Goal: Transaction & Acquisition: Purchase product/service

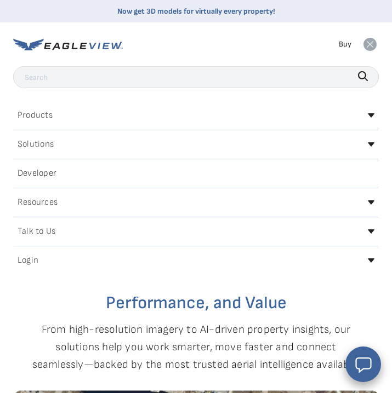
click at [215, 261] on div "Login" at bounding box center [195, 261] width 365 height 18
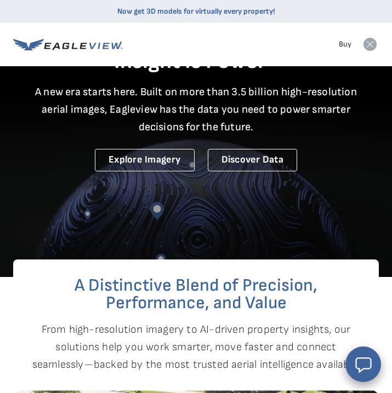
click at [370, 44] on icon at bounding box center [369, 44] width 13 height 13
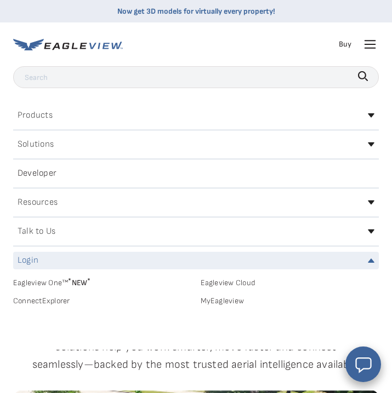
click at [370, 44] on icon at bounding box center [370, 44] width 10 height 0
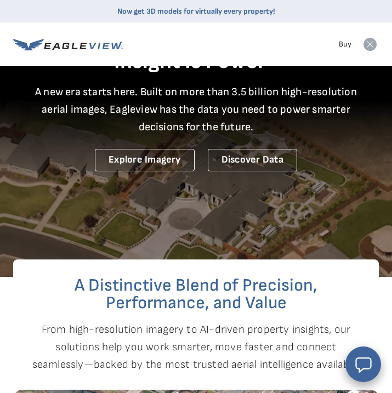
click at [369, 43] on icon at bounding box center [369, 44] width 13 height 13
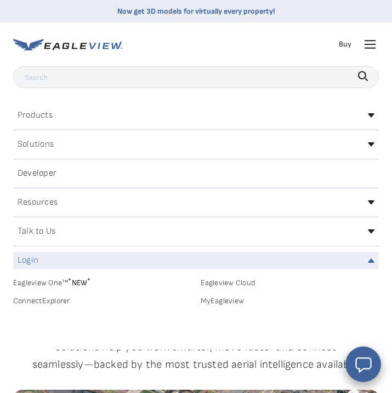
click at [85, 262] on div "Login" at bounding box center [195, 261] width 365 height 18
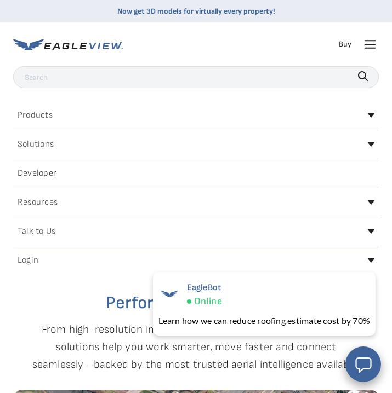
click at [85, 262] on div "Login" at bounding box center [195, 261] width 365 height 18
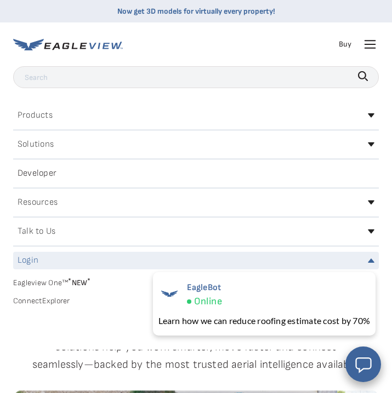
click at [367, 258] on div "Login" at bounding box center [195, 261] width 365 height 18
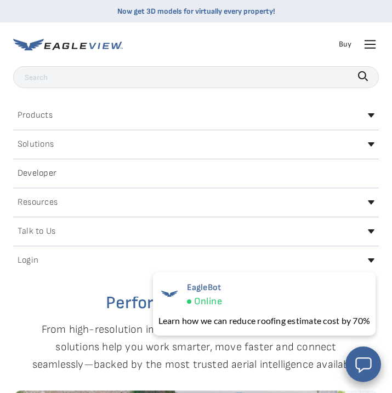
click at [367, 258] on div "Login" at bounding box center [195, 261] width 365 height 18
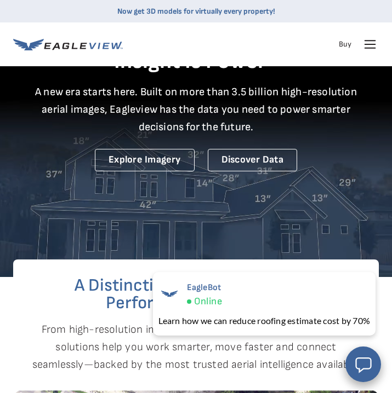
click at [369, 46] on icon at bounding box center [370, 45] width 18 height 18
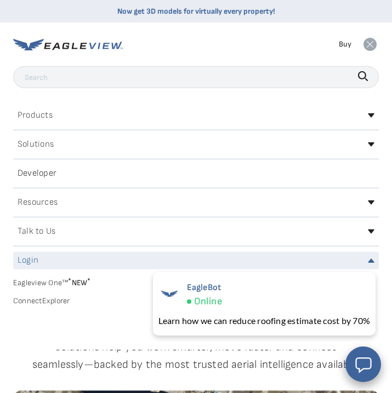
click at [371, 261] on icon at bounding box center [371, 261] width 7 height 4
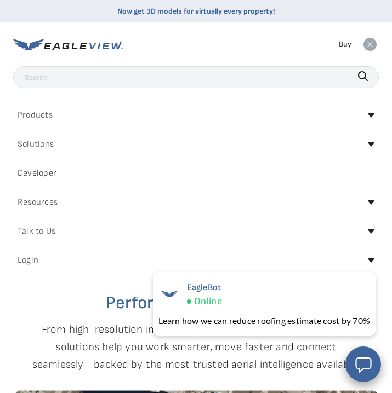
click at [371, 261] on icon at bounding box center [371, 261] width 7 height 4
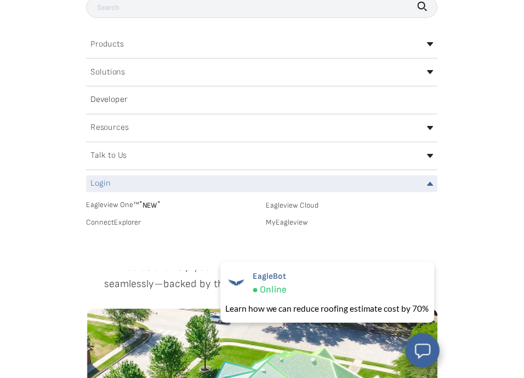
scroll to position [68, 0]
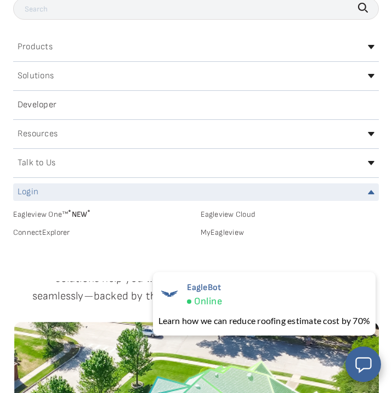
click at [346, 196] on div "Login" at bounding box center [195, 193] width 365 height 18
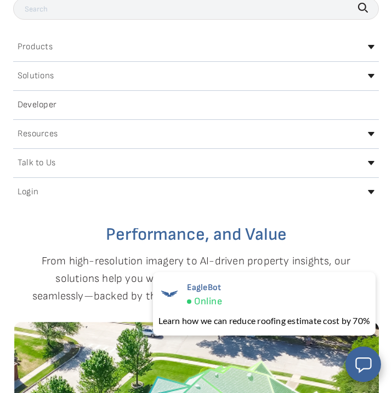
click at [346, 196] on div "Login" at bounding box center [195, 193] width 365 height 18
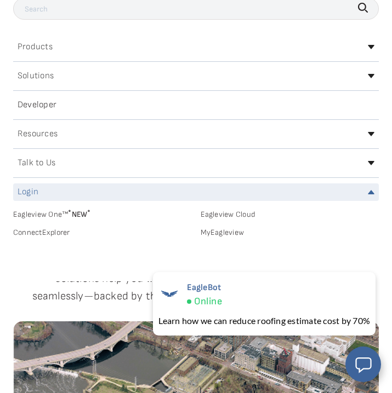
click at [234, 231] on link "MyEagleview" at bounding box center [290, 233] width 179 height 10
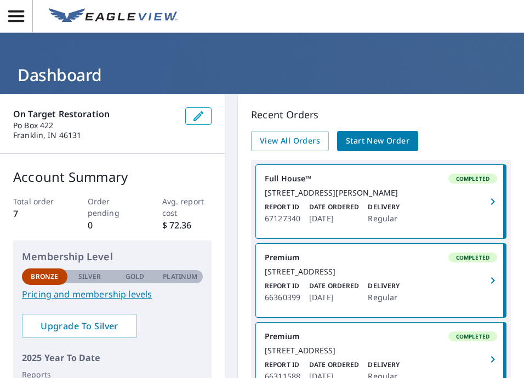
click at [364, 144] on span "Start New Order" at bounding box center [378, 141] width 64 height 14
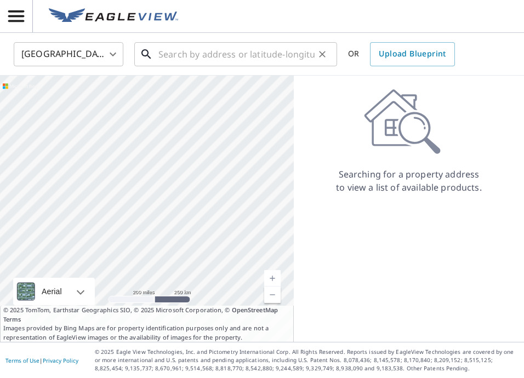
click at [170, 49] on input "text" at bounding box center [236, 54] width 156 height 31
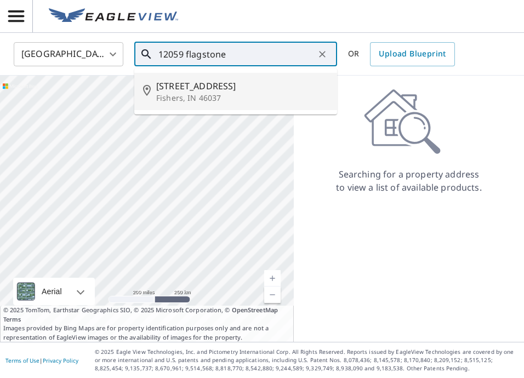
click at [179, 93] on p "Fishers, IN 46037" at bounding box center [242, 98] width 172 height 11
type input "12059 Flagstone Dr Fishers, IN 46037"
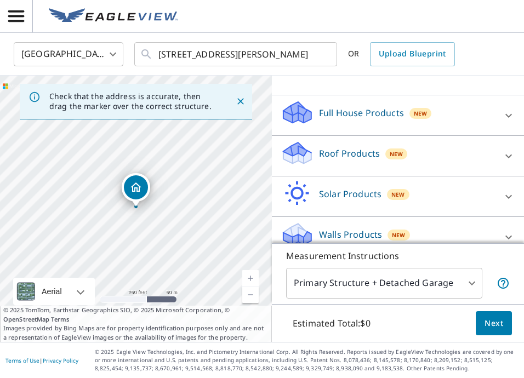
scroll to position [94, 0]
click at [391, 118] on div "Full House Products New" at bounding box center [388, 114] width 215 height 31
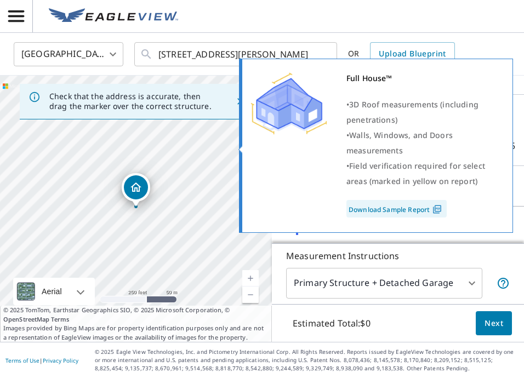
click at [286, 148] on div "Full House™ • 3D Roof measurements (including penetrations) • Walls, Windows, a…" at bounding box center [374, 144] width 248 height 147
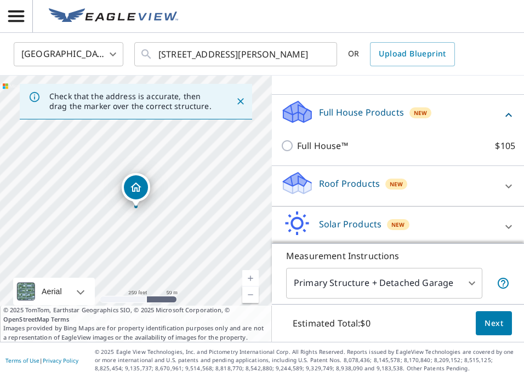
click at [216, 159] on div "12059 Flagstone Dr Fishers, IN 46037" at bounding box center [136, 209] width 272 height 266
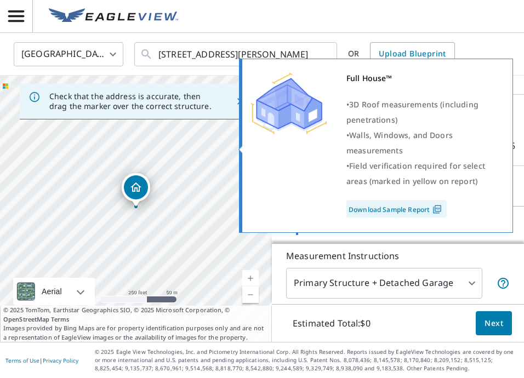
click at [331, 165] on div "Full House™ • 3D Roof measurements (including penetrations) • Walls, Windows, a…" at bounding box center [374, 144] width 248 height 147
click at [243, 148] on div "Full House™ • 3D Roof measurements (including penetrations) • Walls, Windows, a…" at bounding box center [376, 146] width 274 height 174
click at [285, 145] on div "Full House™ • 3D Roof measurements (including penetrations) • Walls, Windows, a…" at bounding box center [374, 144] width 248 height 147
click at [289, 146] on div "Full House™ • 3D Roof measurements (including penetrations) • Walls, Windows, a…" at bounding box center [374, 144] width 248 height 147
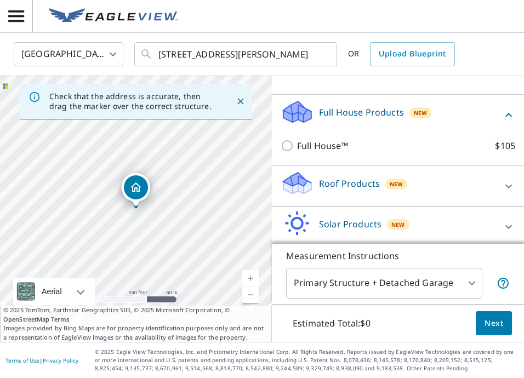
click at [391, 122] on div "Full House Products New" at bounding box center [391, 114] width 221 height 31
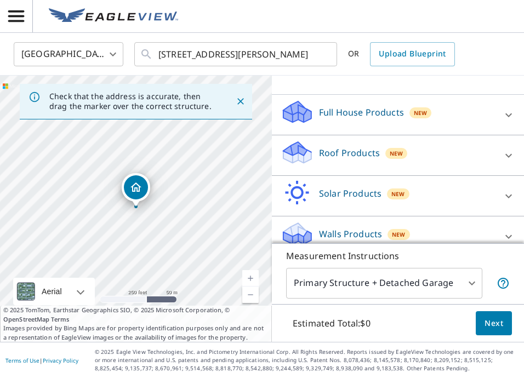
click at [391, 110] on icon at bounding box center [508, 114] width 13 height 13
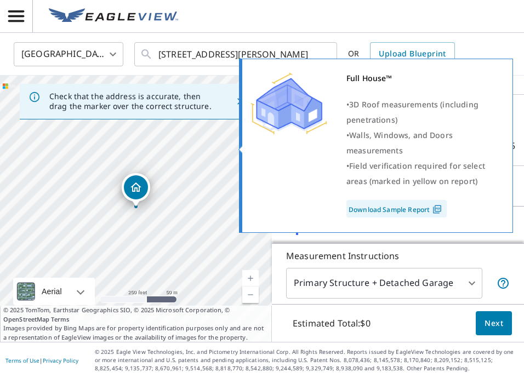
click at [298, 153] on div "Full House™ • 3D Roof measurements (including penetrations) • Walls, Windows, a…" at bounding box center [374, 144] width 248 height 147
click at [289, 144] on div "Full House™ • 3D Roof measurements (including penetrations) • Walls, Windows, a…" at bounding box center [374, 144] width 248 height 147
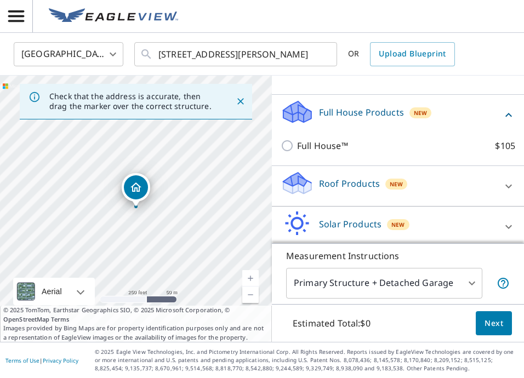
scroll to position [0, 0]
click at [391, 190] on icon at bounding box center [508, 186] width 13 height 13
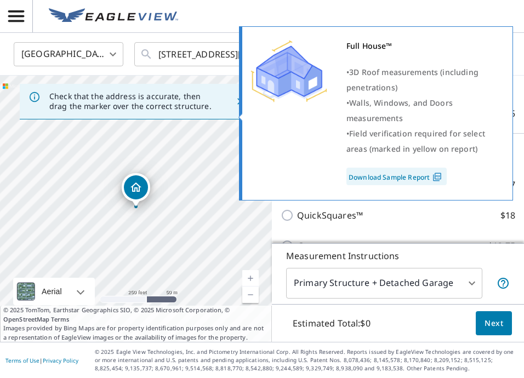
click at [287, 113] on div "Full House™ • 3D Roof measurements (including penetrations) • Walls, Windows, a…" at bounding box center [374, 111] width 248 height 147
click at [283, 117] on div "Full House™ • 3D Roof measurements (including penetrations) • Walls, Windows, a…" at bounding box center [374, 111] width 248 height 147
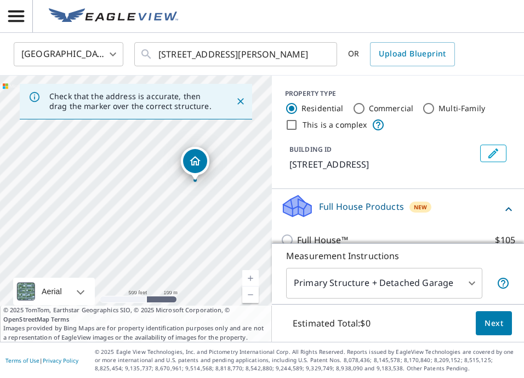
click at [359, 108] on input "Commercial" at bounding box center [358, 108] width 13 height 13
radio input "true"
type input "4"
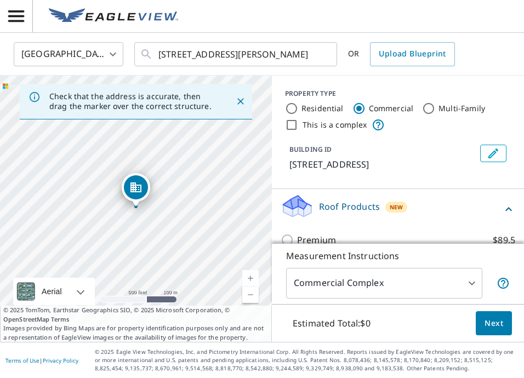
click at [295, 108] on input "Residential" at bounding box center [291, 108] width 13 height 13
radio input "true"
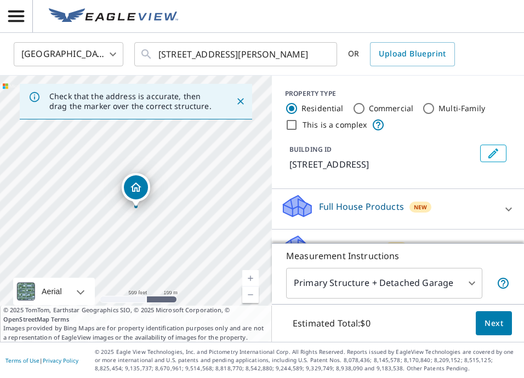
type input "1"
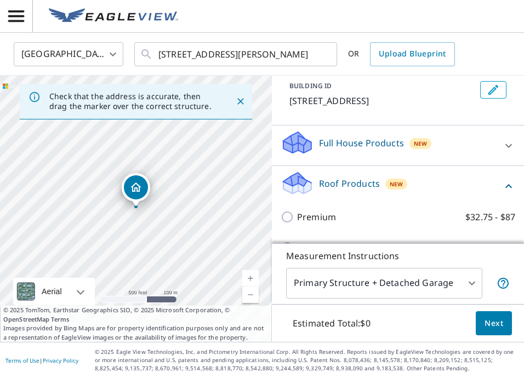
scroll to position [99, 0]
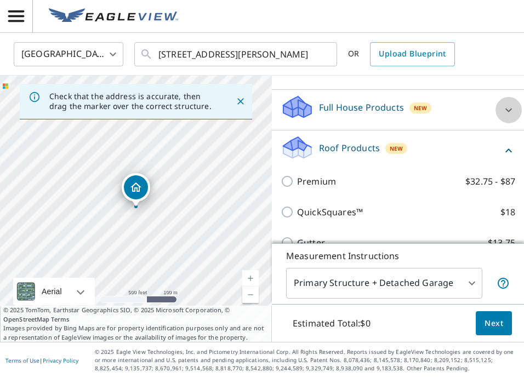
click at [391, 105] on icon at bounding box center [508, 110] width 13 height 13
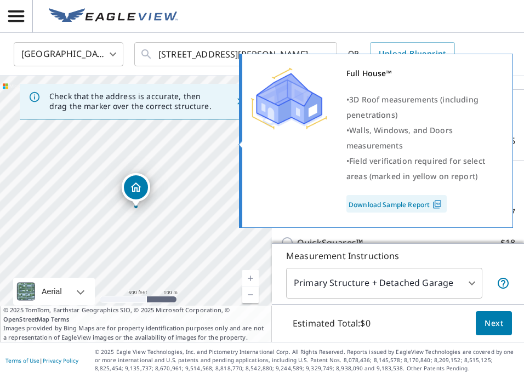
click at [306, 141] on div "Full House™ • 3D Roof measurements (including penetrations) • Walls, Windows, a…" at bounding box center [374, 139] width 248 height 147
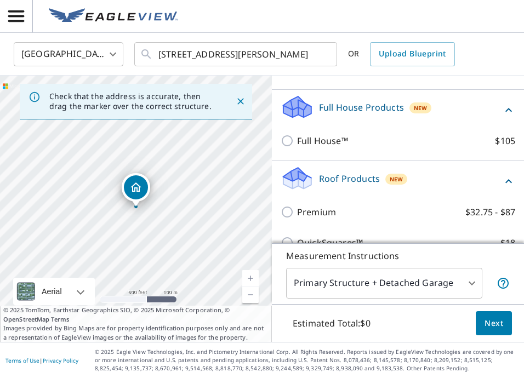
click at [227, 152] on div "12059 Flagstone Dr Fishers, IN 46037" at bounding box center [136, 209] width 272 height 266
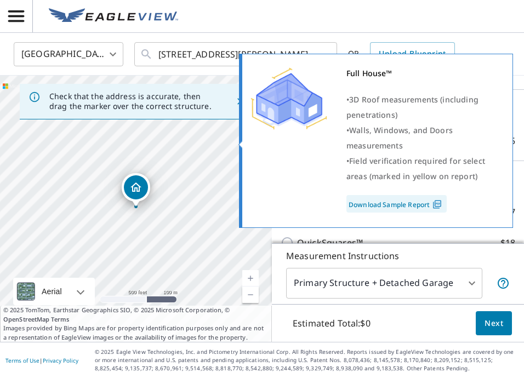
click at [289, 140] on div "Full House™ • 3D Roof measurements (including penetrations) • Walls, Windows, a…" at bounding box center [374, 139] width 248 height 147
click at [293, 131] on div at bounding box center [288, 99] width 77 height 66
click at [363, 204] on link "Download Sample Report" at bounding box center [396, 204] width 100 height 18
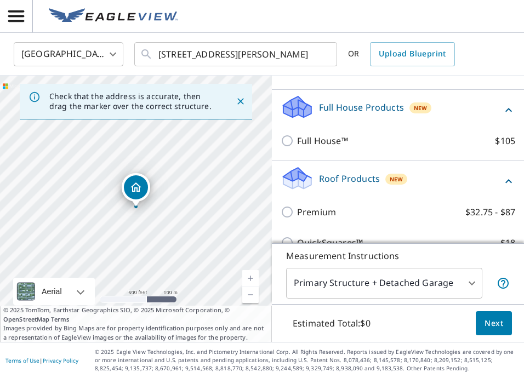
click at [391, 236] on div "QuickSquares™ $18" at bounding box center [398, 242] width 234 height 31
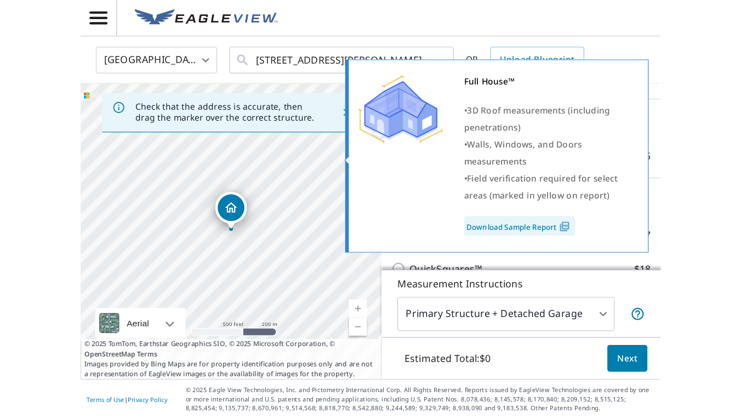
scroll to position [0, 0]
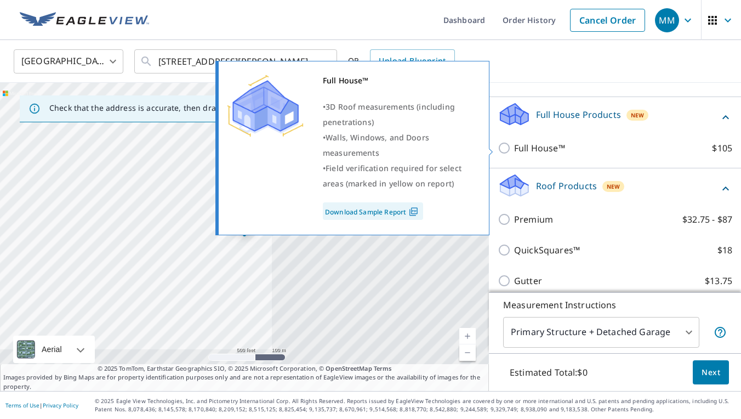
click at [391, 146] on input "Full House™ $105" at bounding box center [505, 147] width 16 height 13
checkbox input "true"
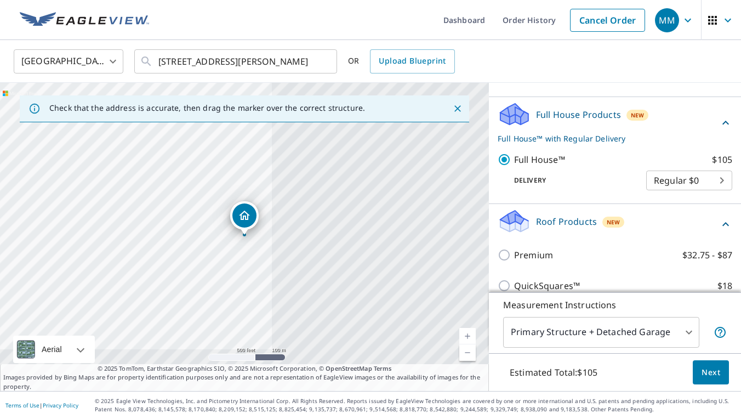
click at [391, 334] on link "Current Level 16, Zoom In" at bounding box center [467, 336] width 16 height 16
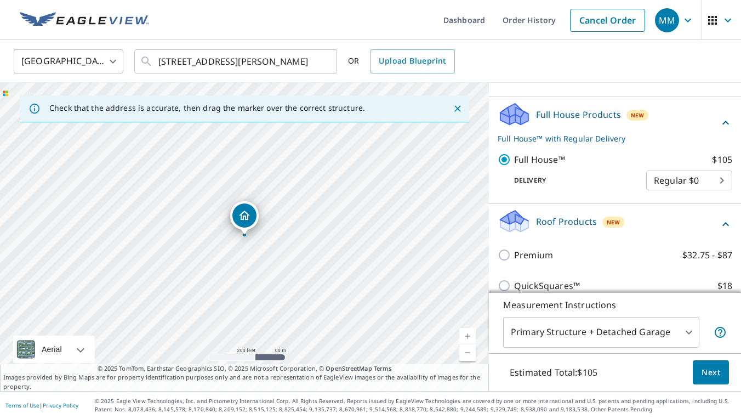
click at [391, 334] on link "Current Level 17, Zoom In" at bounding box center [467, 336] width 16 height 16
click at [391, 334] on link "Current Level 18, Zoom In" at bounding box center [467, 336] width 16 height 16
click at [391, 334] on link "Current Level 19, Zoom In" at bounding box center [467, 336] width 16 height 16
click at [391, 334] on link "Current Level 20, Zoom In Disabled" at bounding box center [467, 336] width 16 height 16
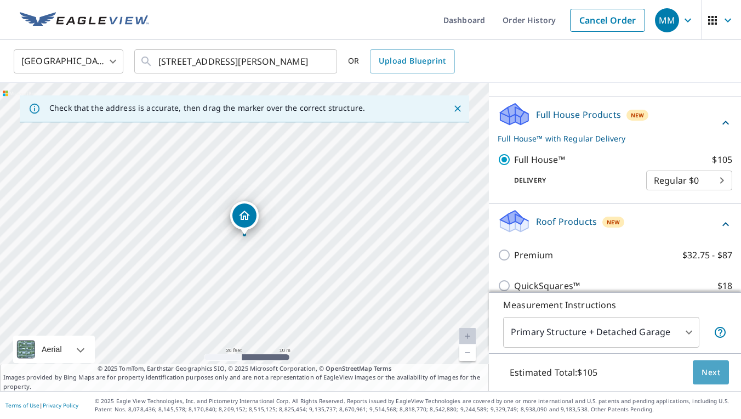
click at [391, 372] on span "Next" at bounding box center [710, 372] width 19 height 14
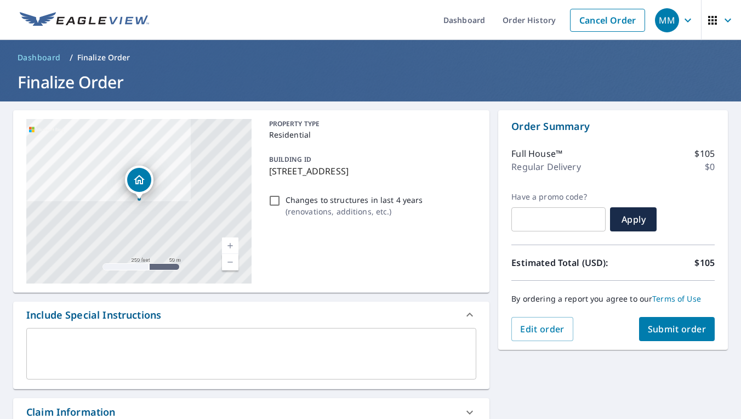
click at [391, 332] on span "Submit order" at bounding box center [677, 329] width 59 height 12
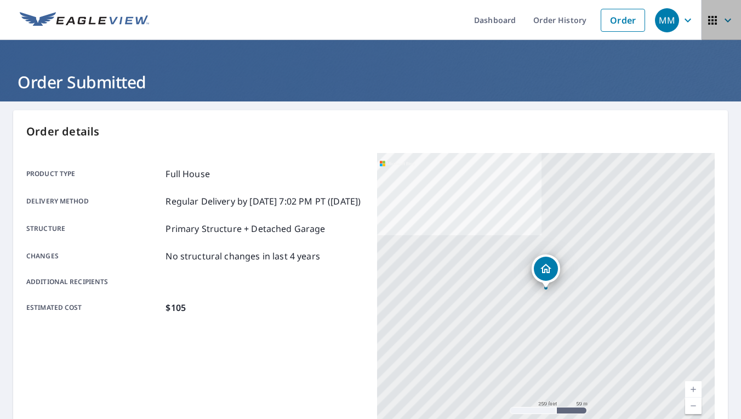
click at [391, 18] on icon "button" at bounding box center [727, 20] width 13 height 13
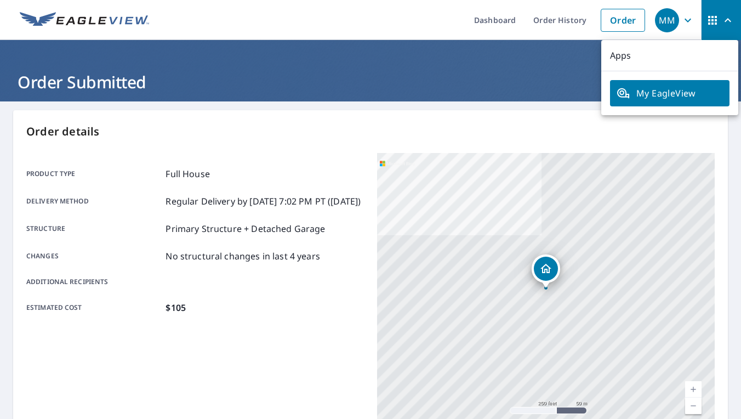
click at [391, 19] on icon "button" at bounding box center [687, 20] width 7 height 4
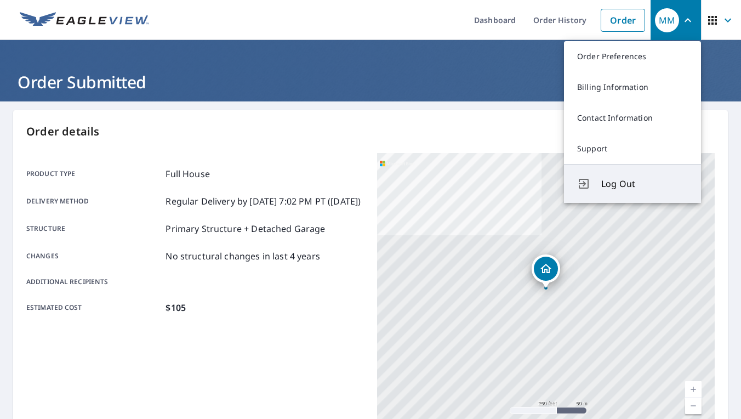
click at [391, 188] on span "Log Out" at bounding box center [644, 183] width 87 height 13
